Goal: Transaction & Acquisition: Purchase product/service

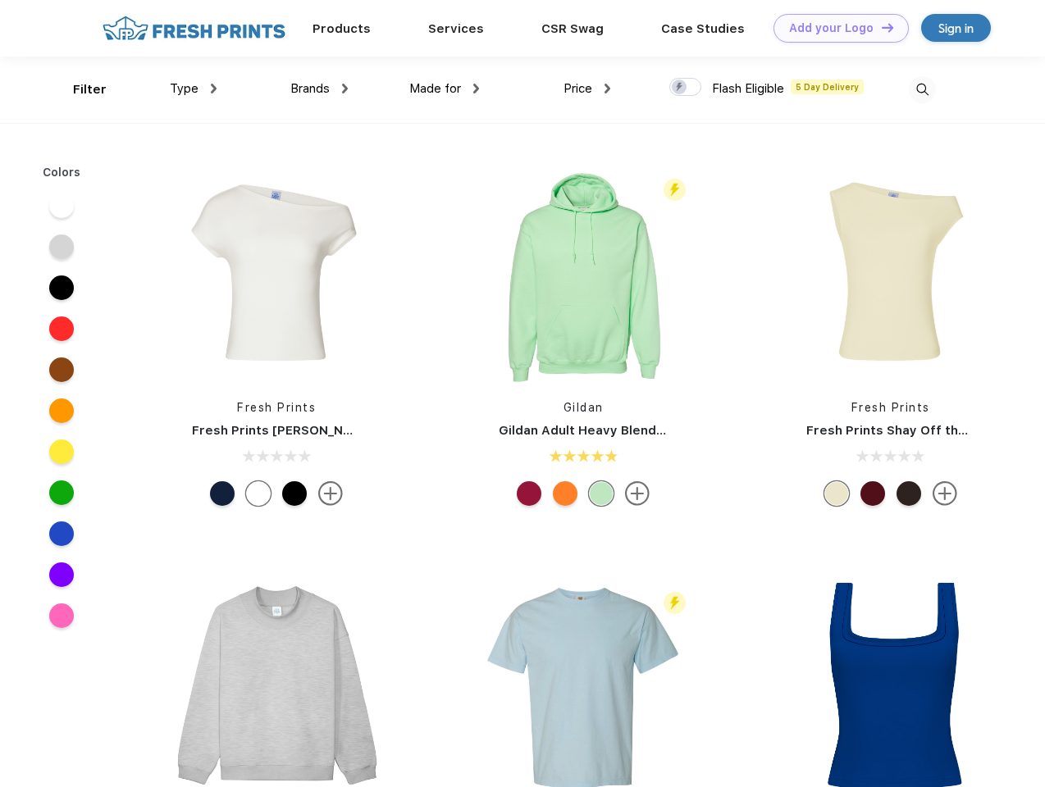
scroll to position [1, 0]
click at [835, 28] on link "Add your Logo Design Tool" at bounding box center [840, 28] width 135 height 29
click at [0, 0] on div "Design Tool" at bounding box center [0, 0] width 0 height 0
click at [880, 27] on link "Add your Logo Design Tool" at bounding box center [840, 28] width 135 height 29
click at [79, 89] on div "Filter" at bounding box center [90, 89] width 34 height 19
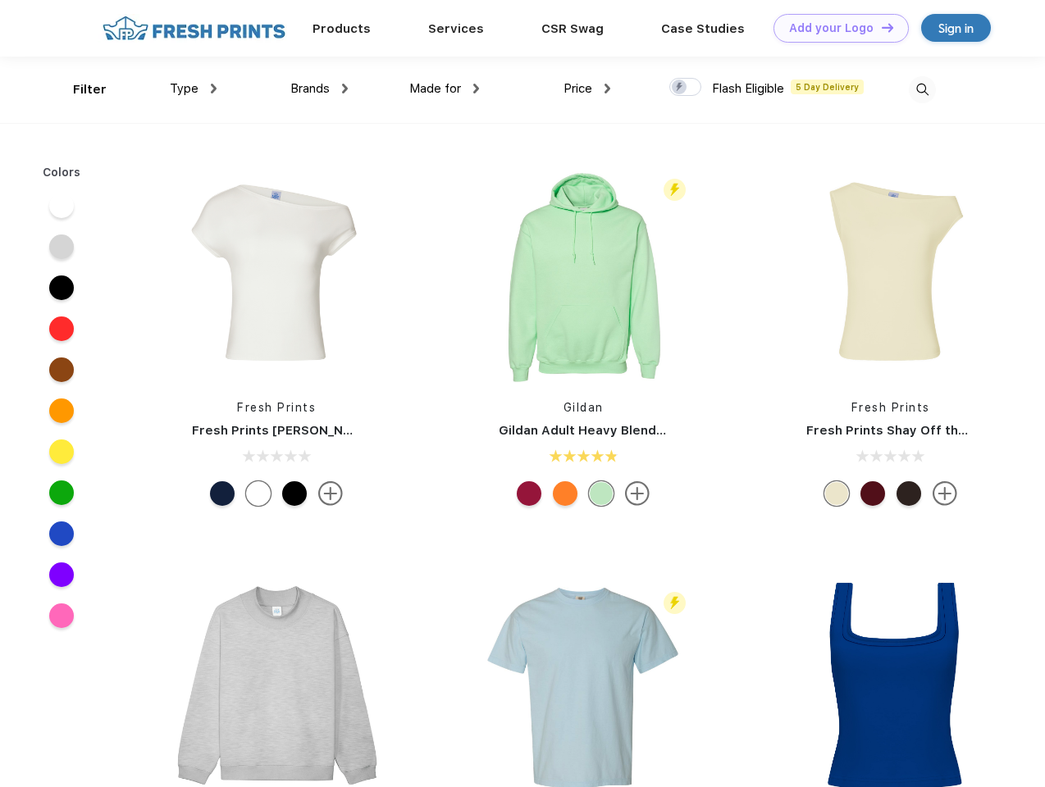
click at [194, 89] on span "Type" at bounding box center [184, 88] width 29 height 15
click at [319, 89] on span "Brands" at bounding box center [309, 88] width 39 height 15
click at [445, 89] on span "Made for" at bounding box center [435, 88] width 52 height 15
click at [587, 89] on span "Price" at bounding box center [577, 88] width 29 height 15
click at [686, 88] on div at bounding box center [685, 87] width 32 height 18
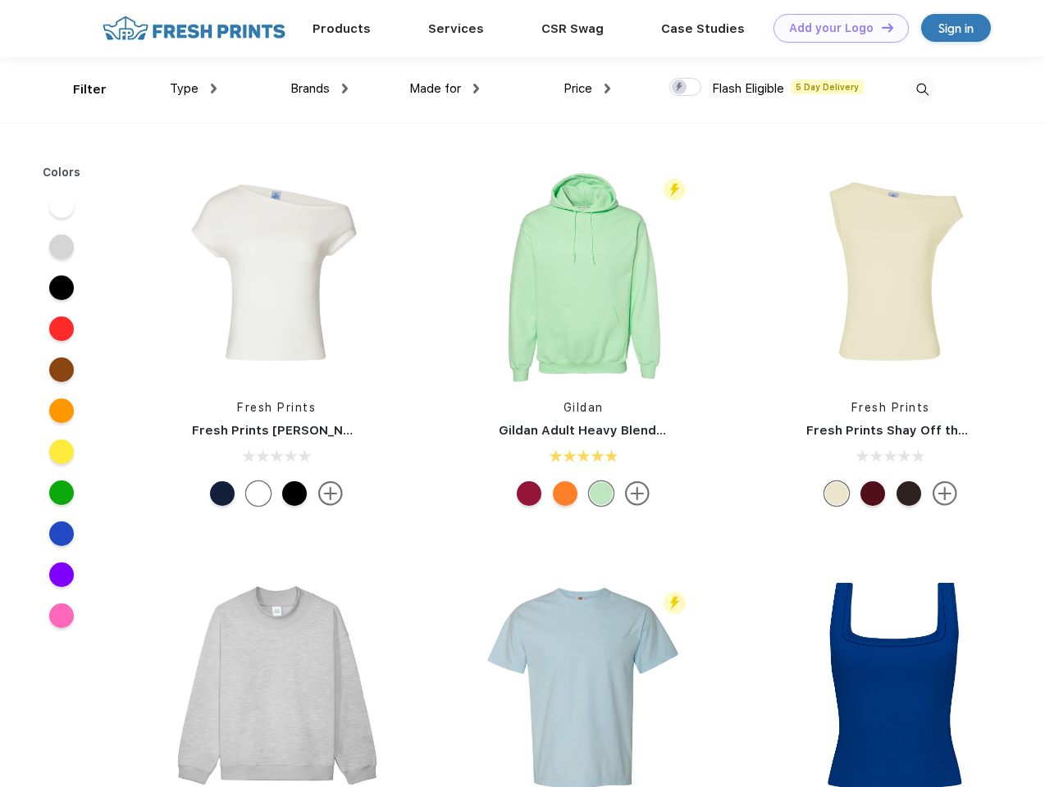
click at [680, 88] on input "checkbox" at bounding box center [674, 82] width 11 height 11
click at [922, 89] on img at bounding box center [922, 89] width 27 height 27
